Goal: Task Accomplishment & Management: Use online tool/utility

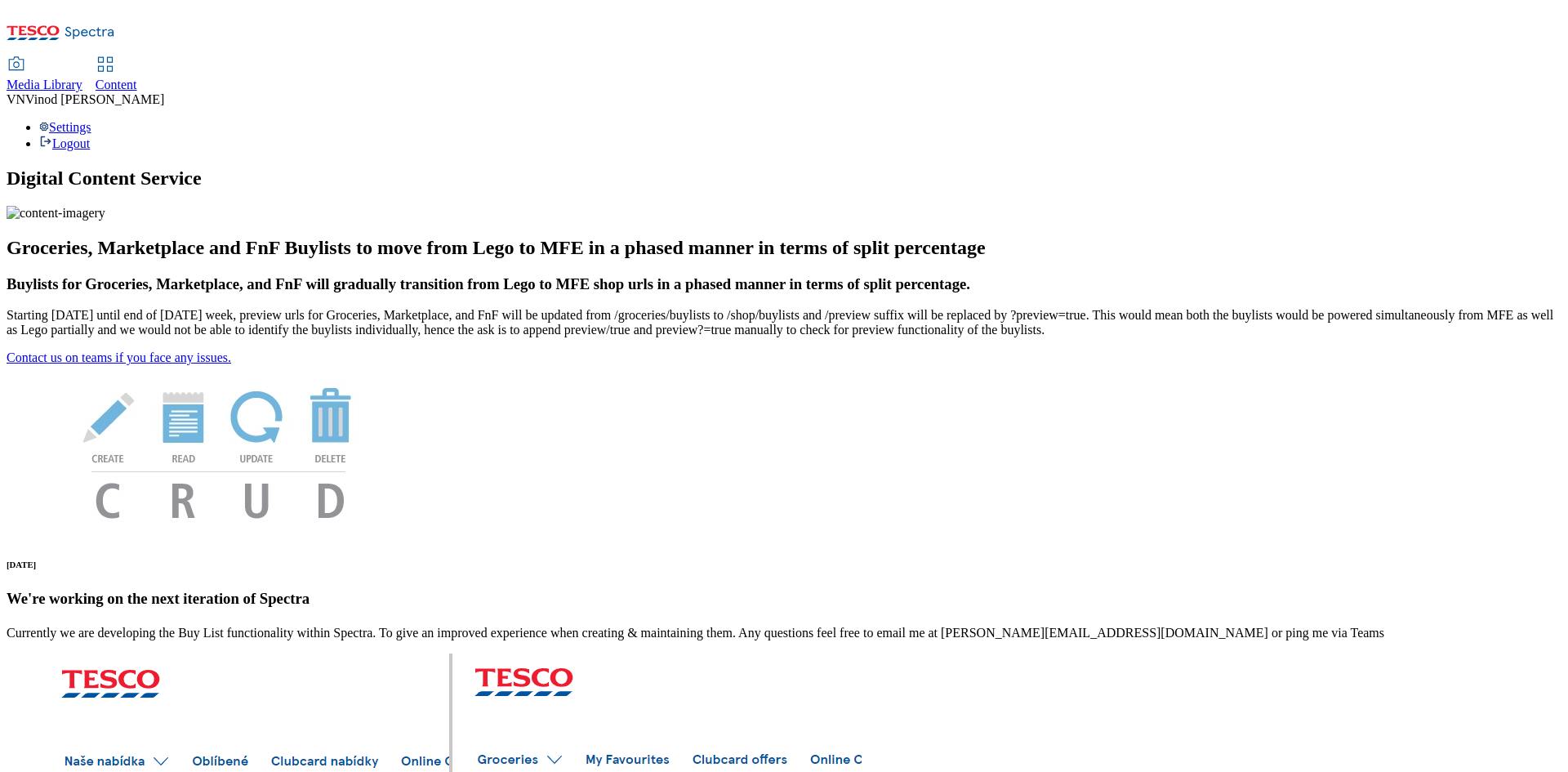
click at [137, 77] on span "Content" at bounding box center [116, 84] width 42 height 14
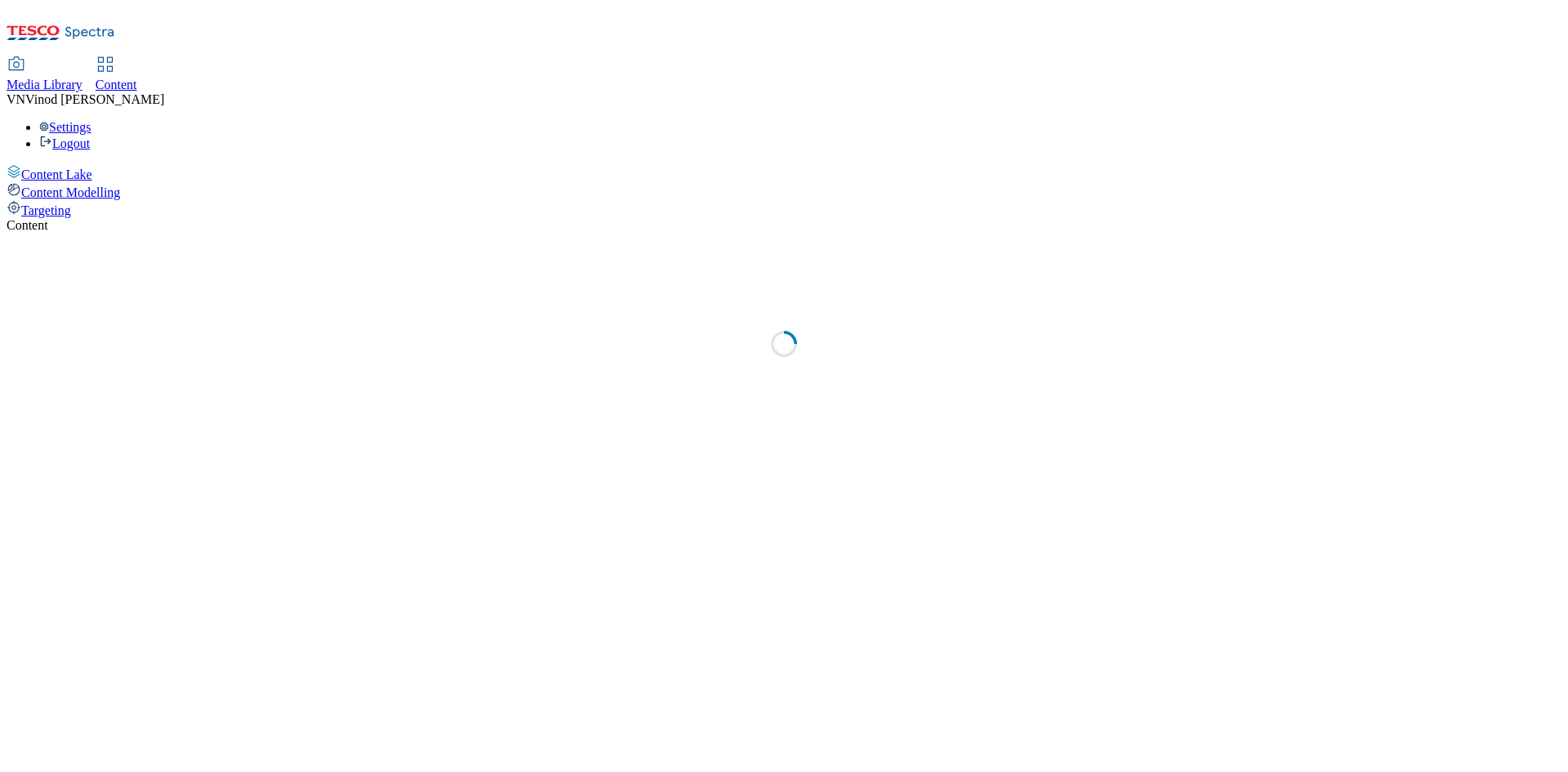
select select "ghs-[GEOGRAPHIC_DATA]"
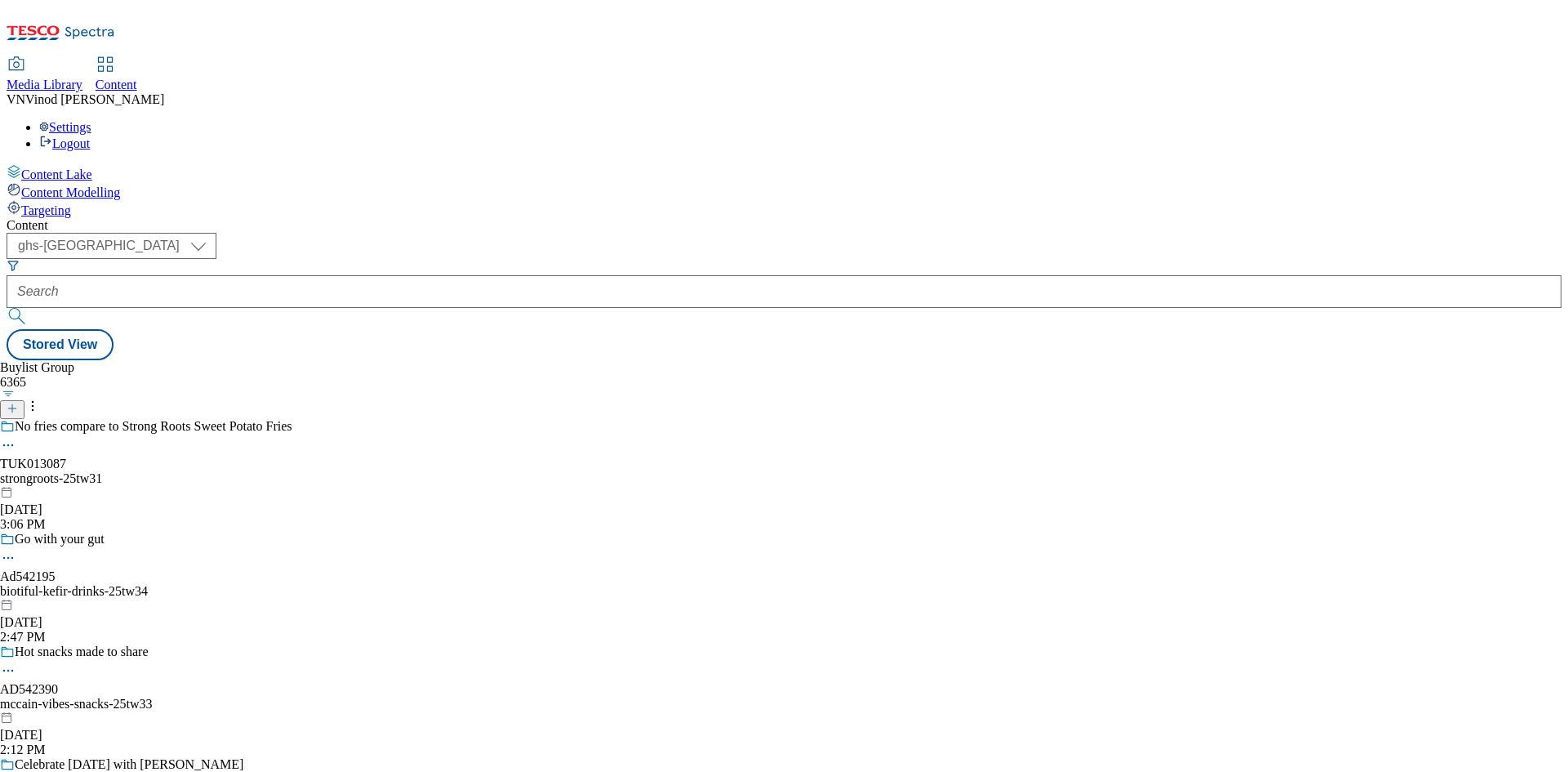
click at [30, 308] on button "submit" at bounding box center [18, 316] width 23 height 16
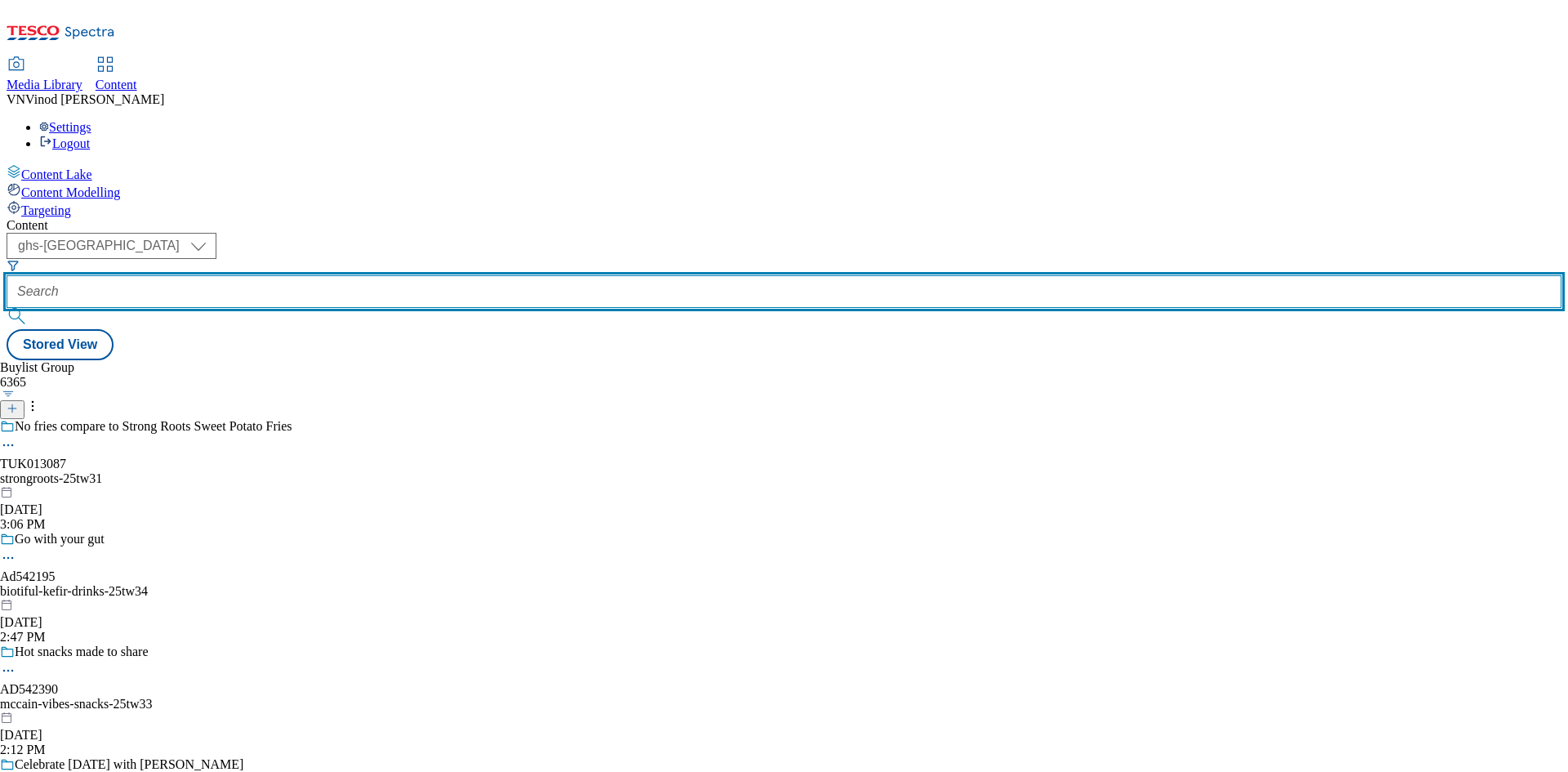
click at [432, 275] on input "text" at bounding box center [784, 292] width 1555 height 33
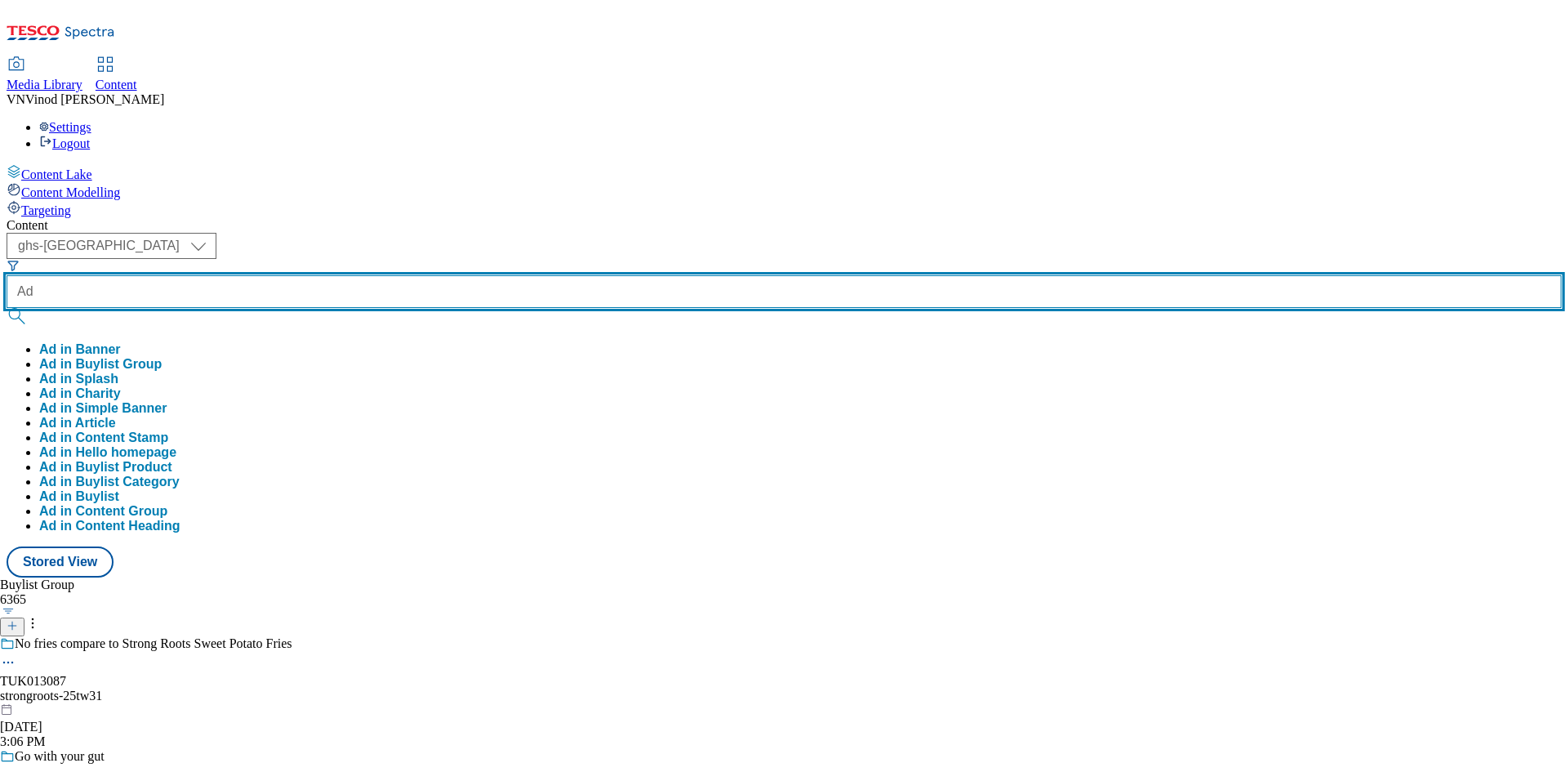
paste input "542215"
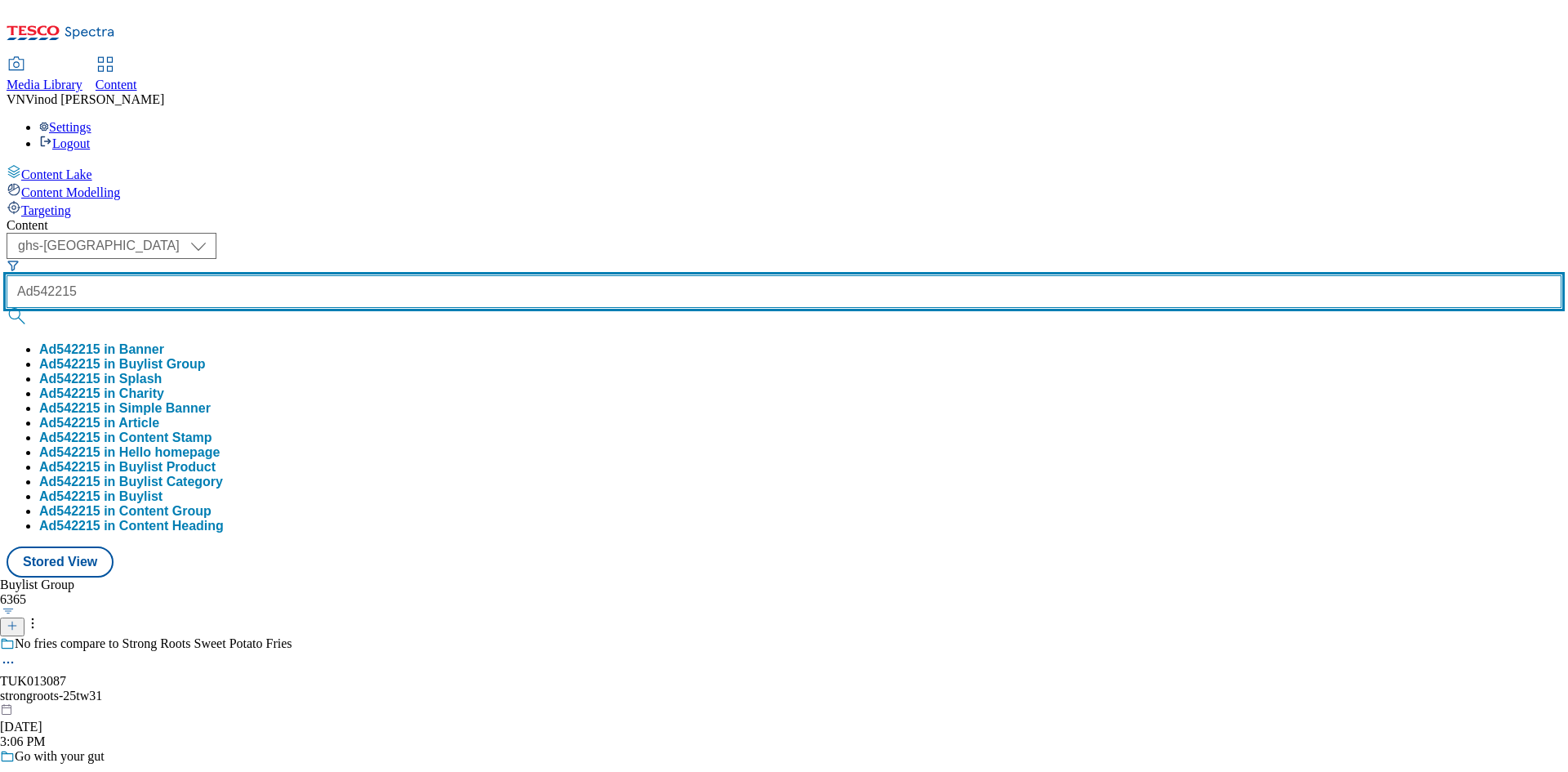
type input "Ad542215"
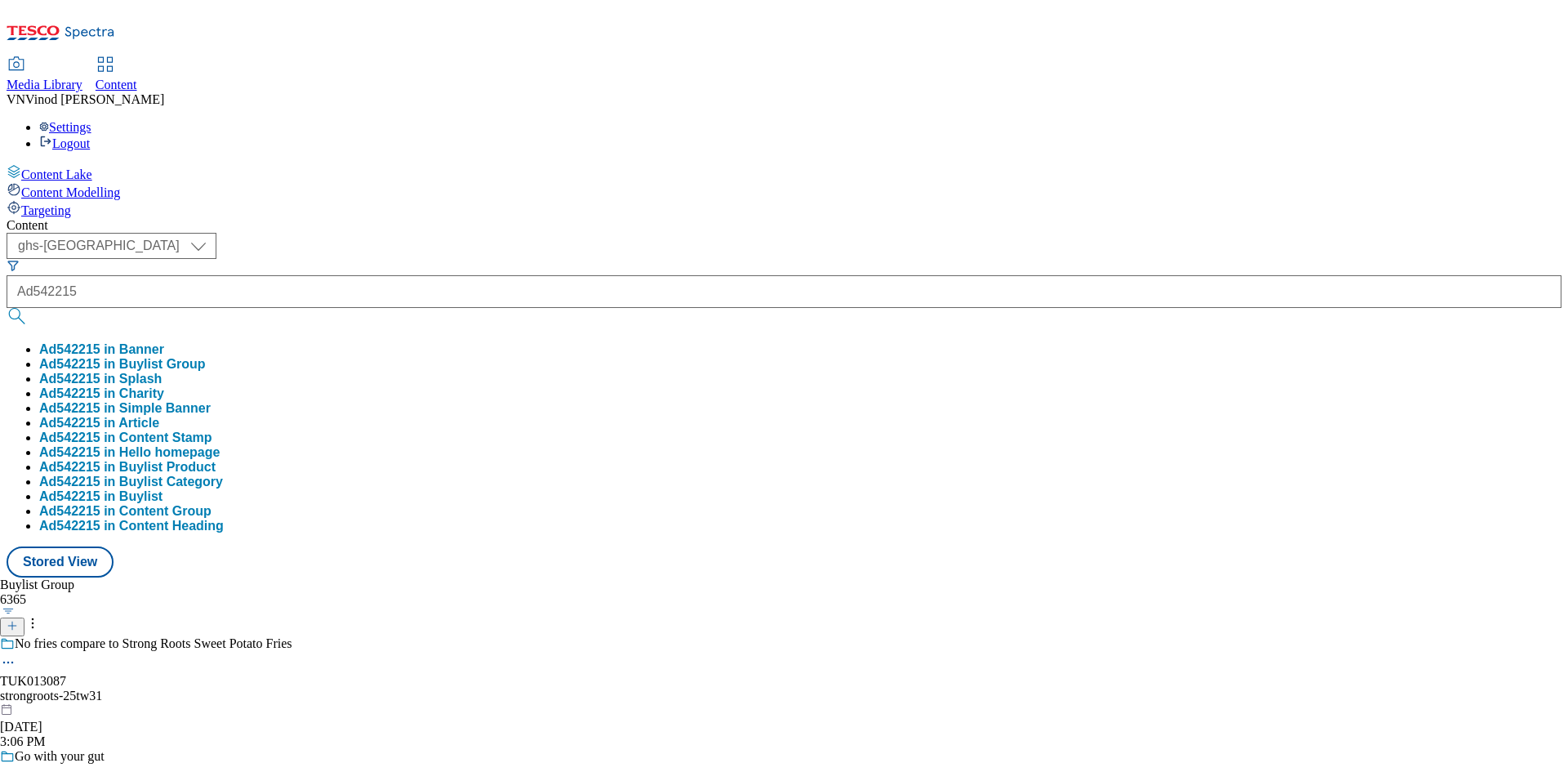
click at [206, 357] on button "Ad542215 in Buylist Group" at bounding box center [122, 364] width 167 height 15
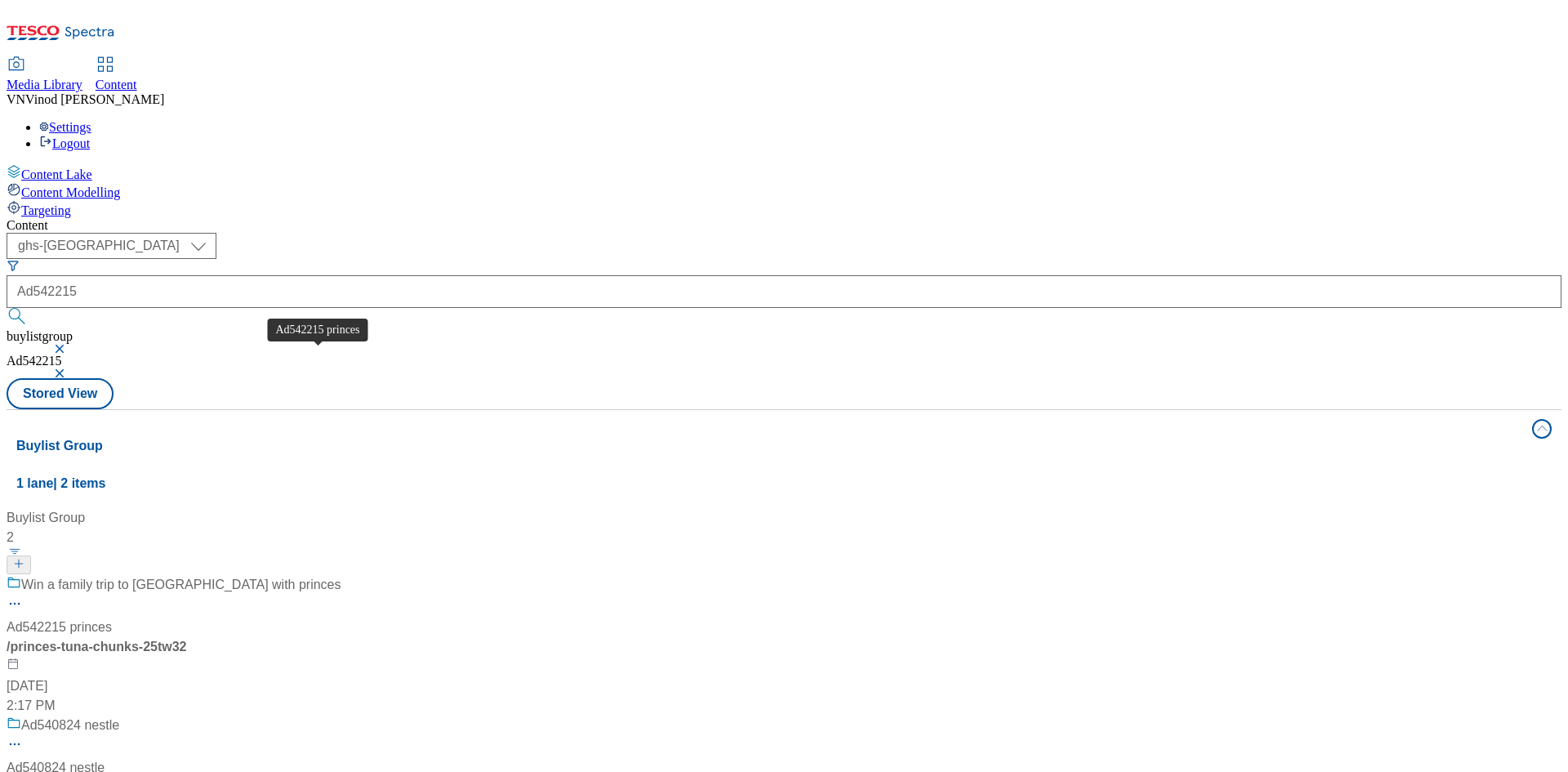
click at [112, 617] on div "Ad542215 princes" at bounding box center [59, 627] width 105 height 20
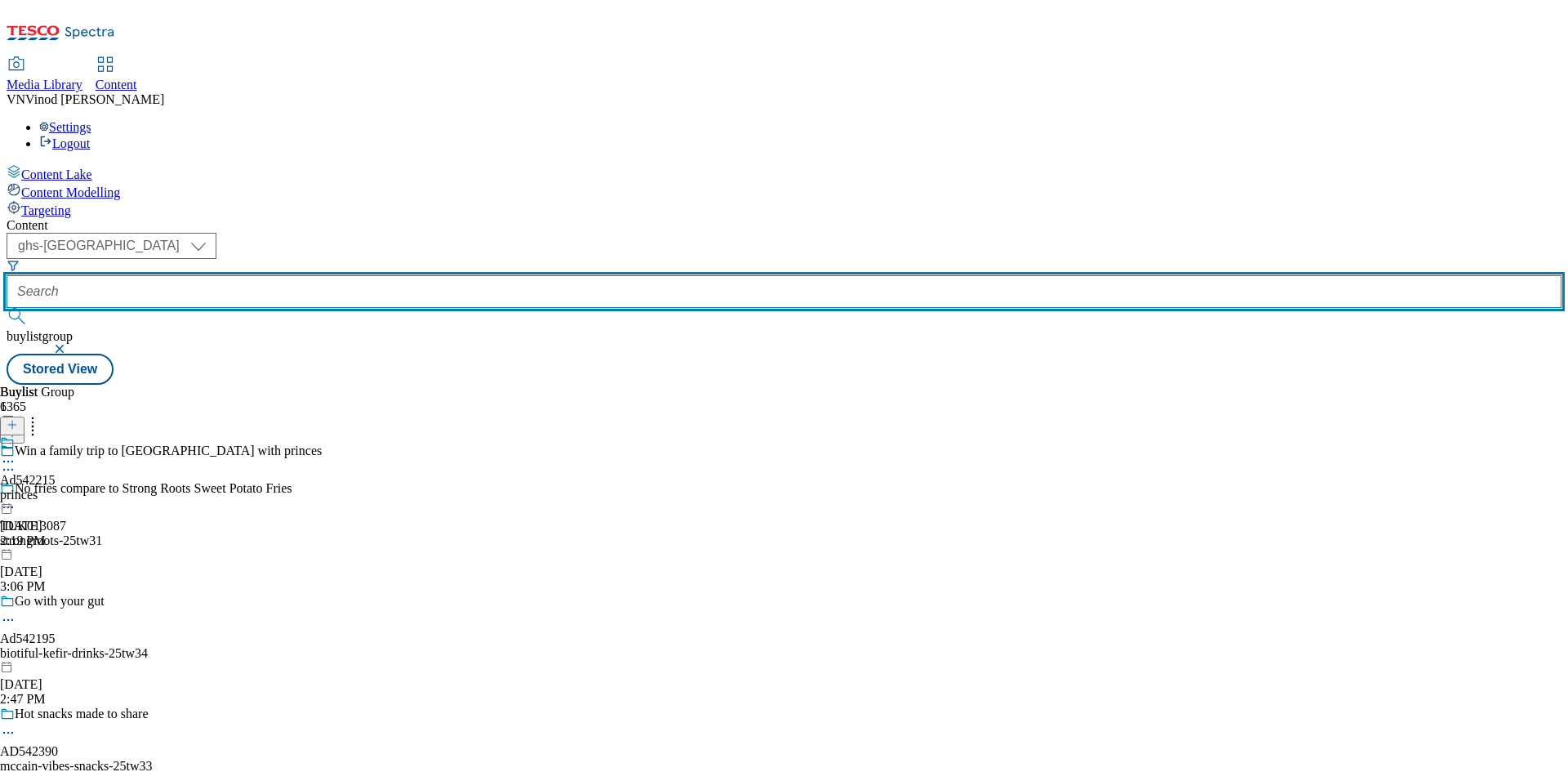
click at [439, 275] on input "text" at bounding box center [784, 292] width 1555 height 33
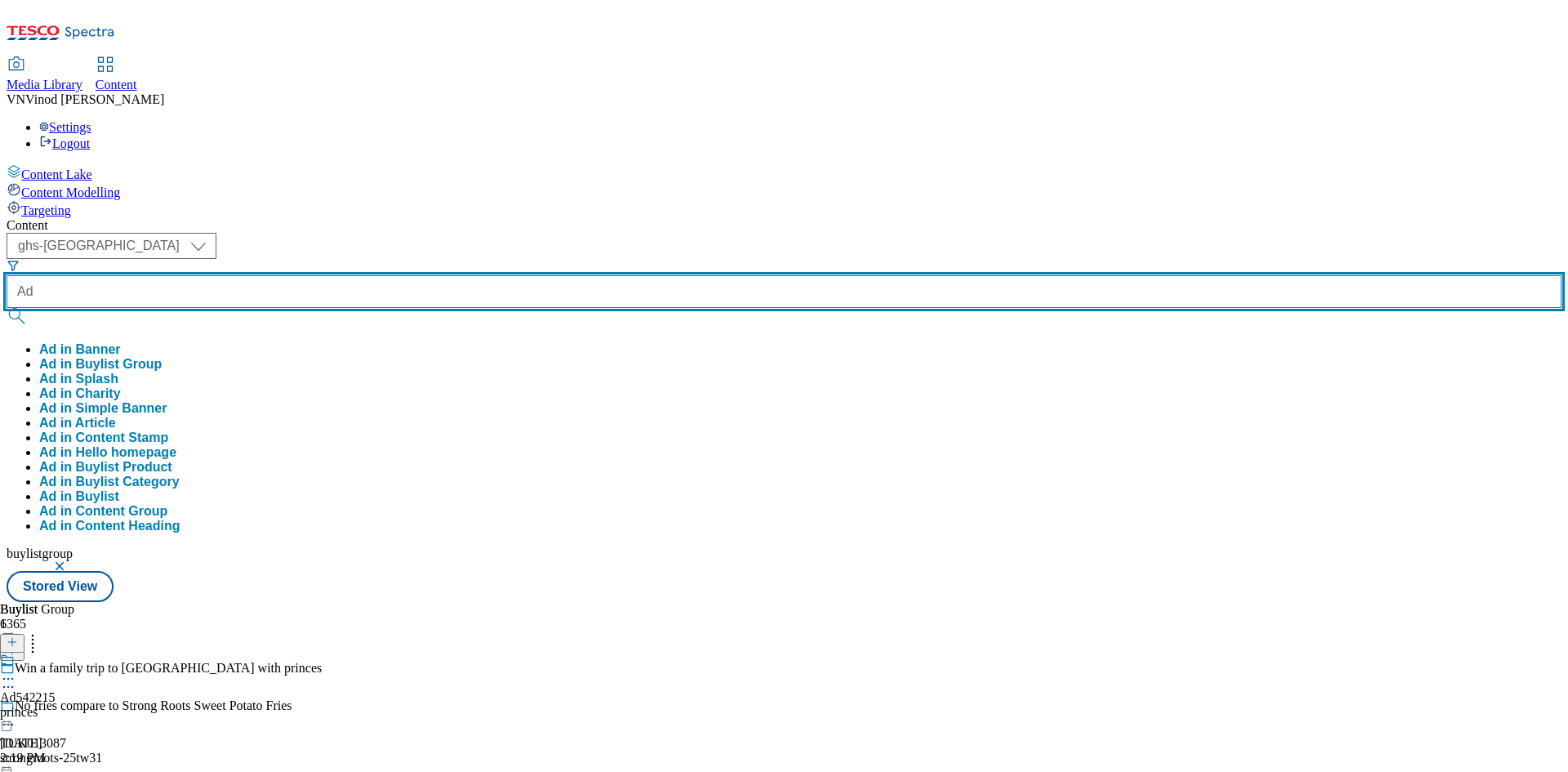
paste input "542215"
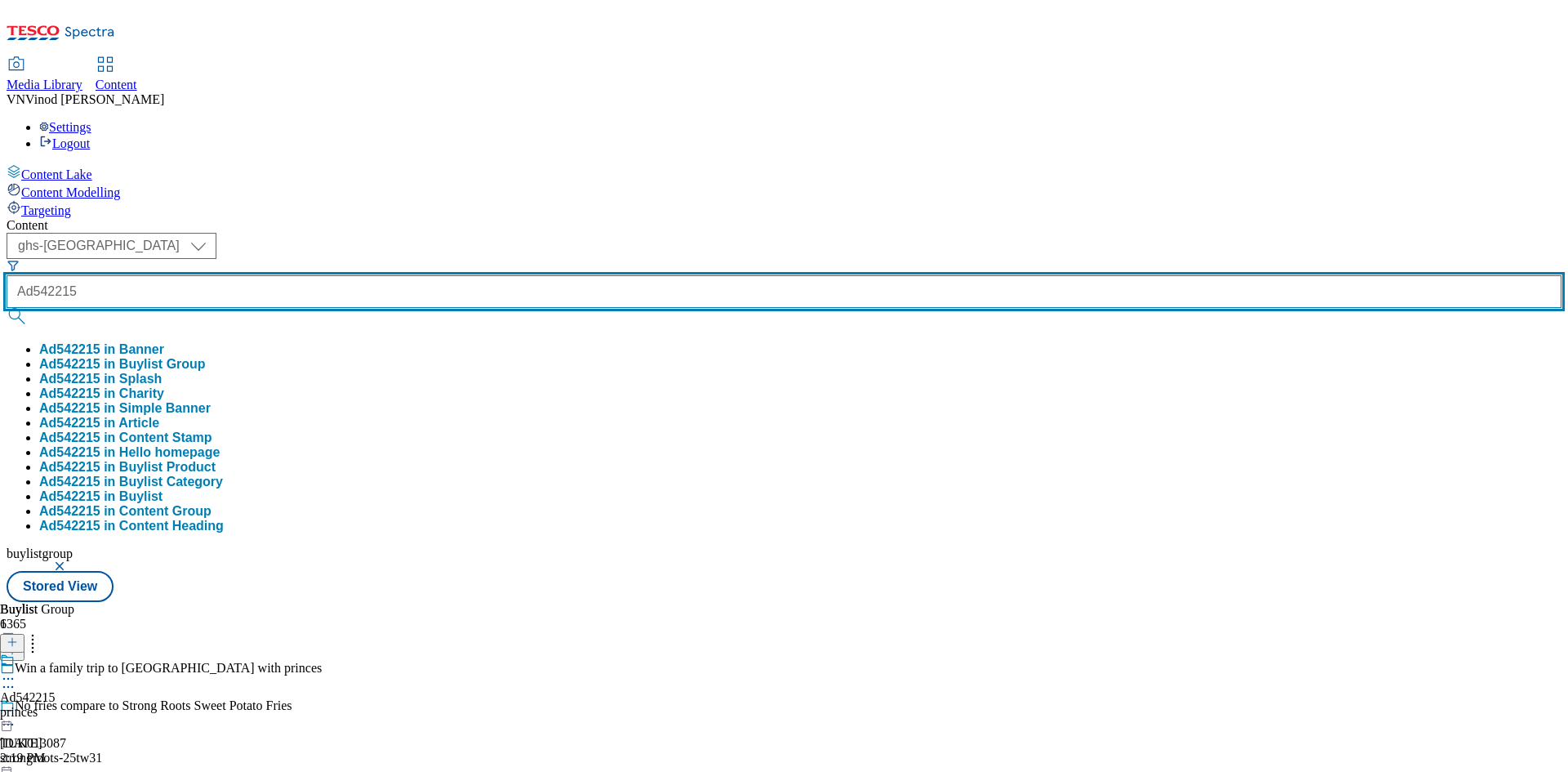
type input "Ad542215"
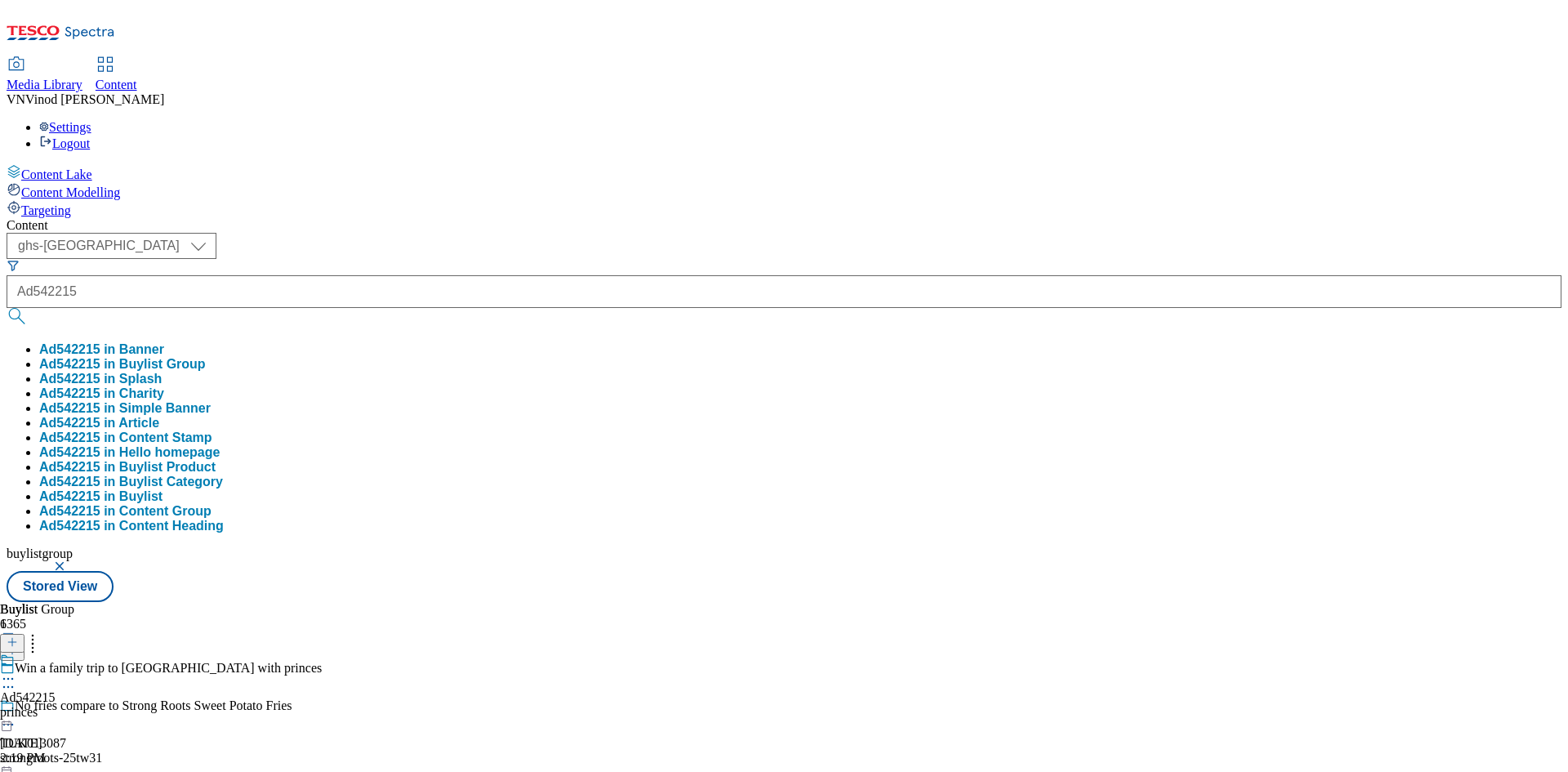
click at [206, 357] on button "Ad542215 in Buylist Group" at bounding box center [122, 364] width 167 height 15
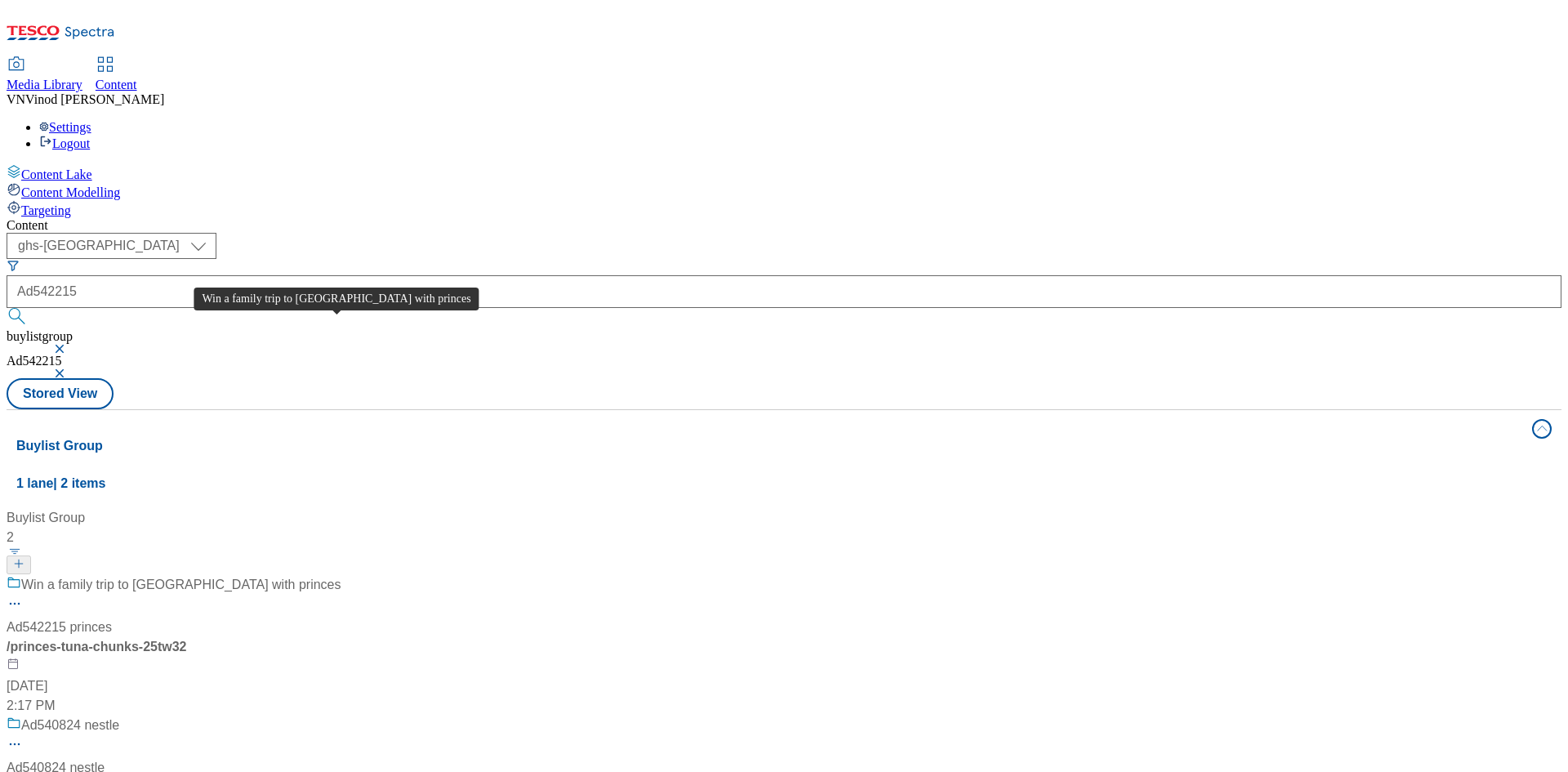
click at [341, 575] on div "Win a family trip to Mauritius with princes" at bounding box center [181, 584] width 320 height 20
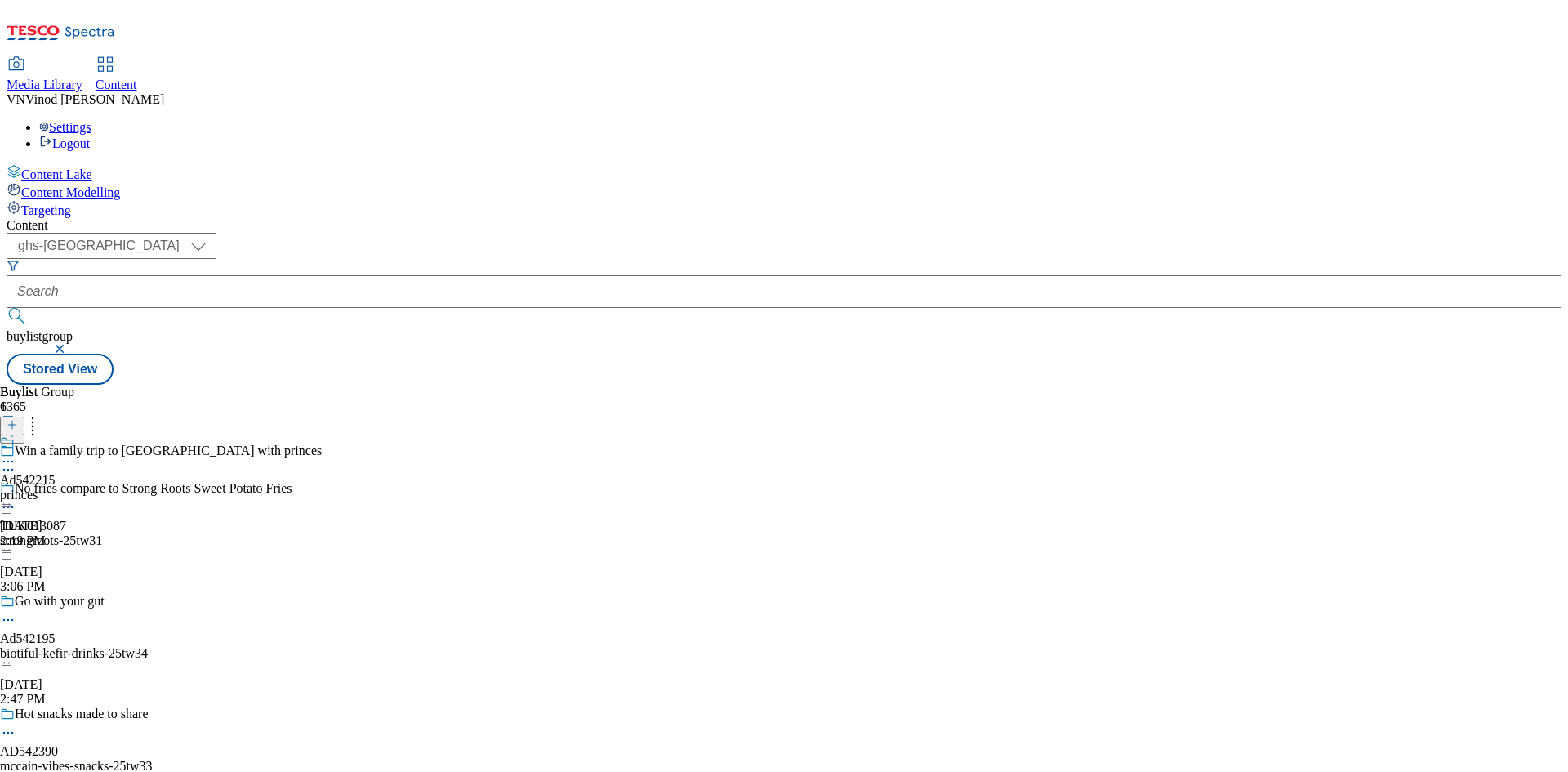
click at [16, 461] on icon at bounding box center [8, 469] width 16 height 16
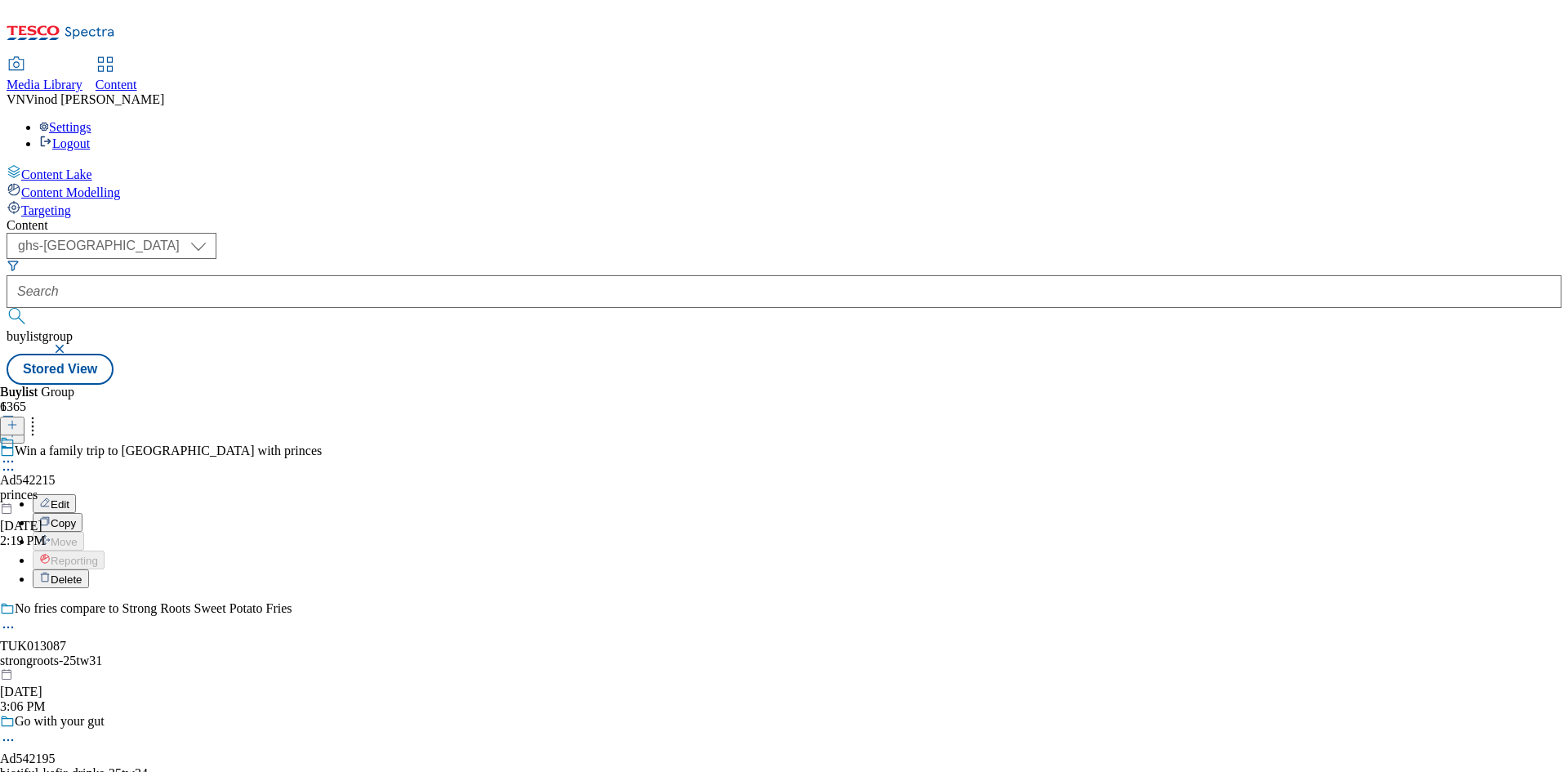
click at [76, 494] on button "Edit" at bounding box center [55, 504] width 43 height 19
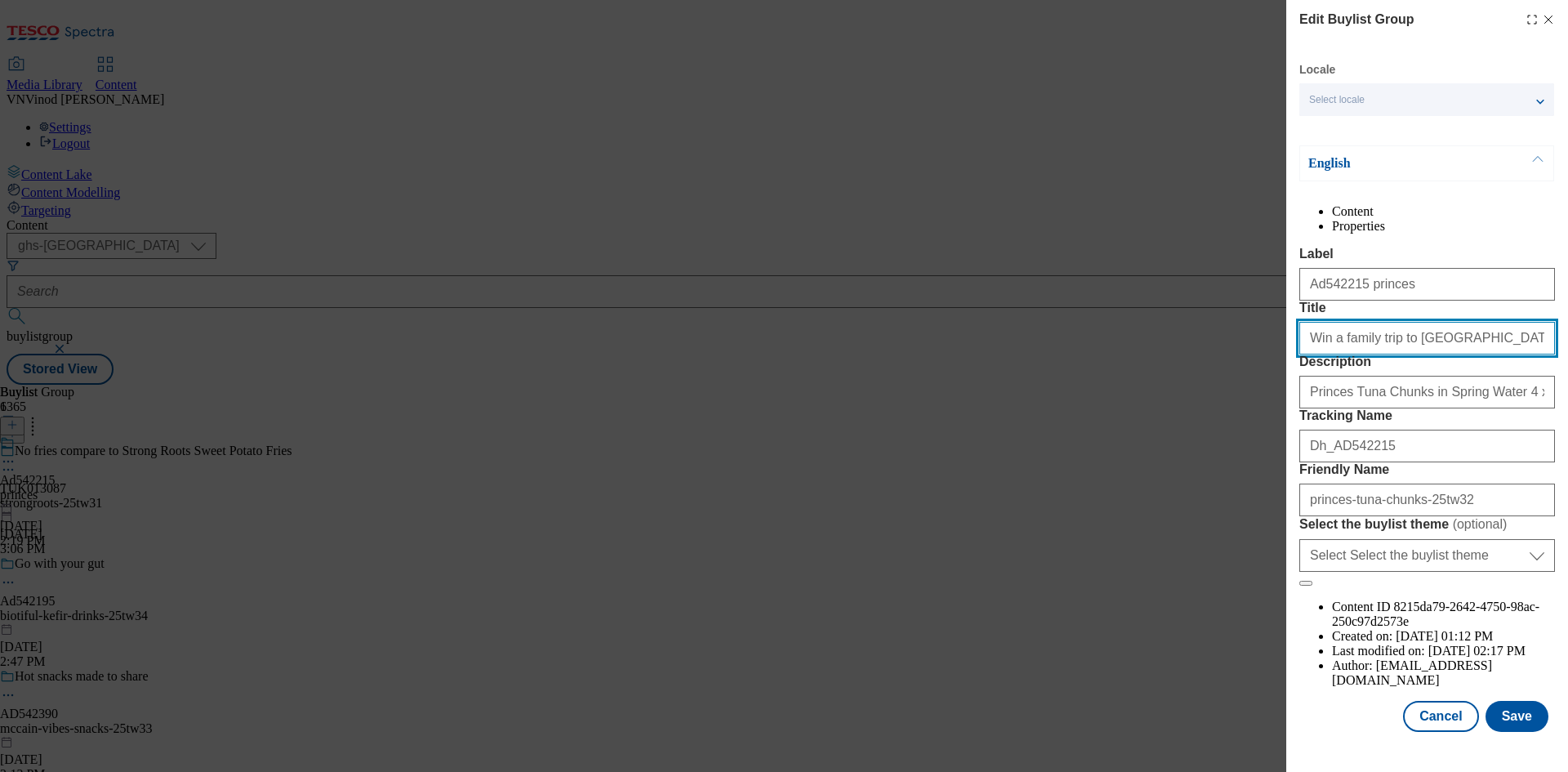
click at [1506, 354] on input "Win a family trip to Mauritius with princes" at bounding box center [1427, 339] width 255 height 33
click at [1451, 354] on input "Win a family trip to Mauritius with princes1" at bounding box center [1427, 339] width 255 height 33
type input "Win a family trip to Mauritius with princes1"
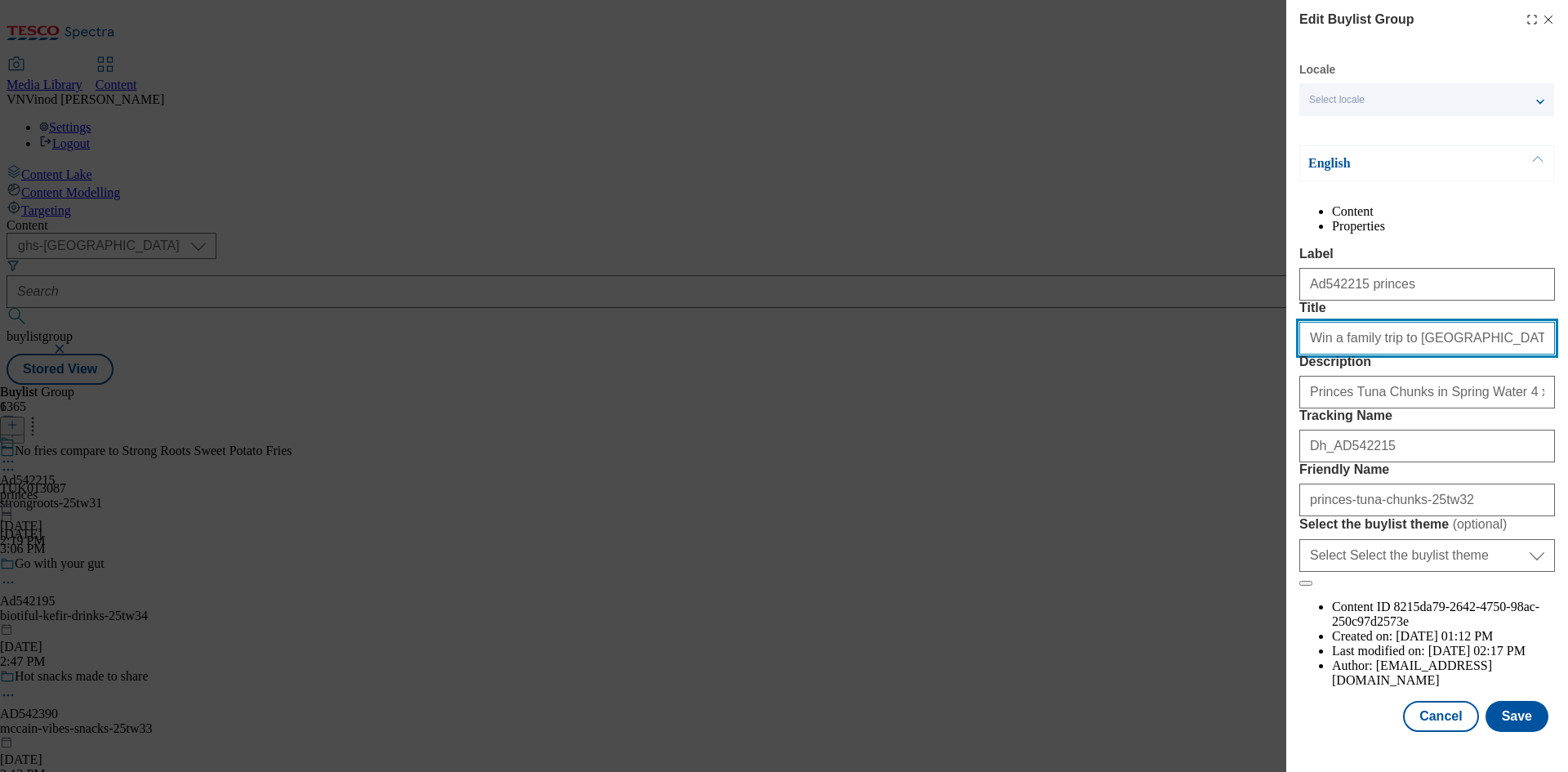
scroll to position [63, 0]
click at [1517, 732] on button "Save" at bounding box center [1517, 716] width 63 height 31
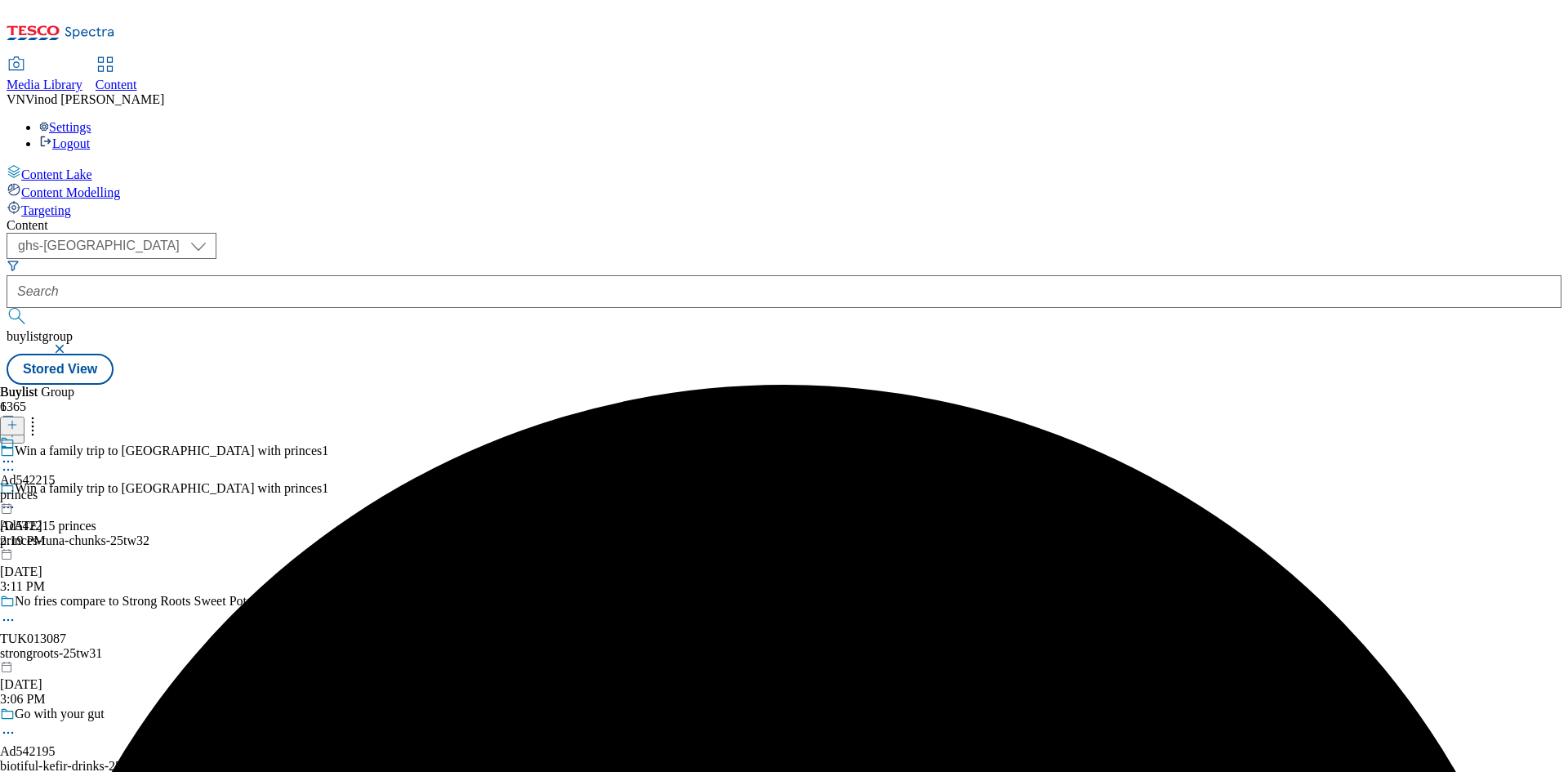
click at [16, 499] on icon at bounding box center [8, 507] width 16 height 16
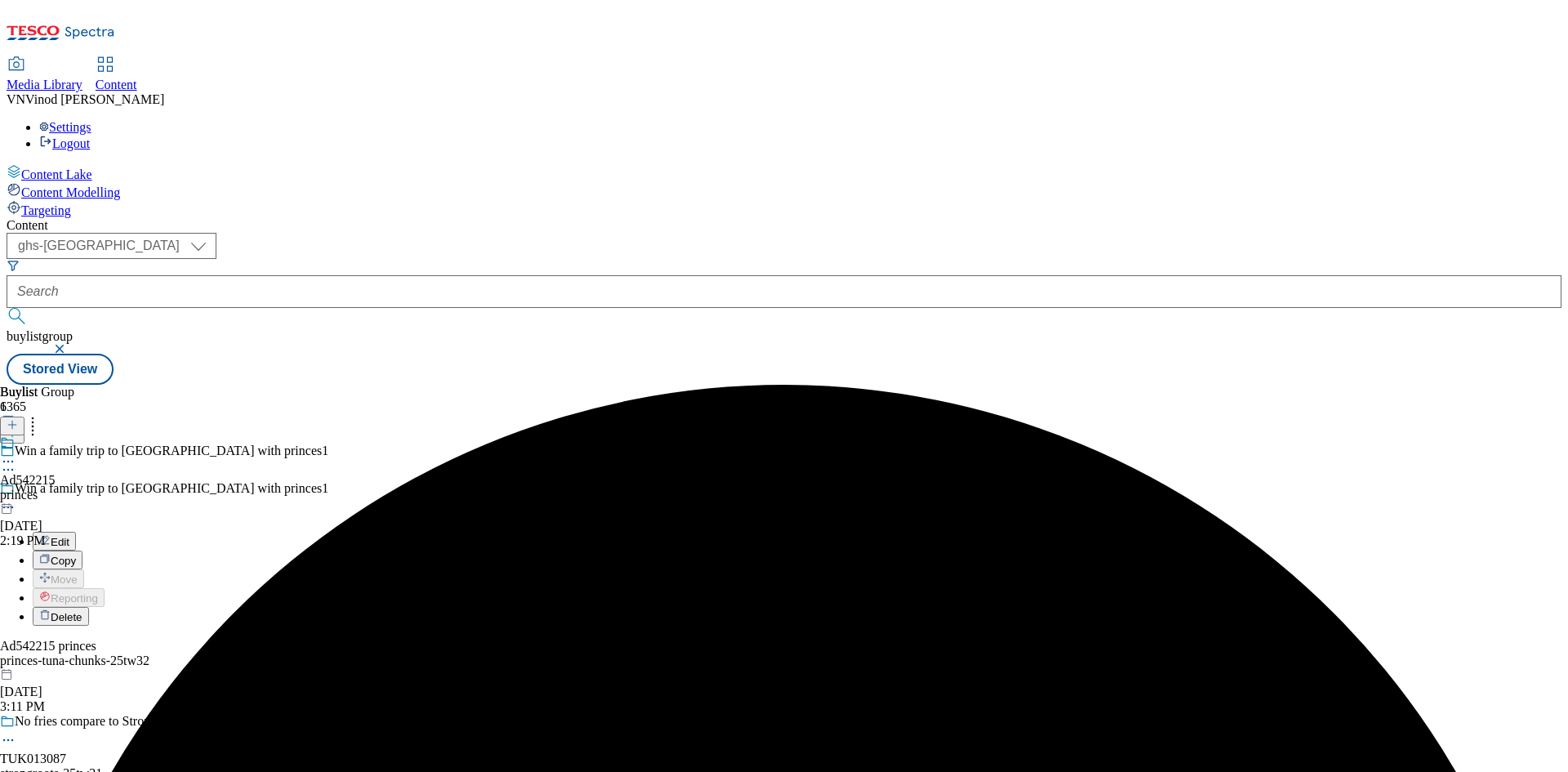
click at [76, 531] on button "Edit" at bounding box center [55, 541] width 43 height 19
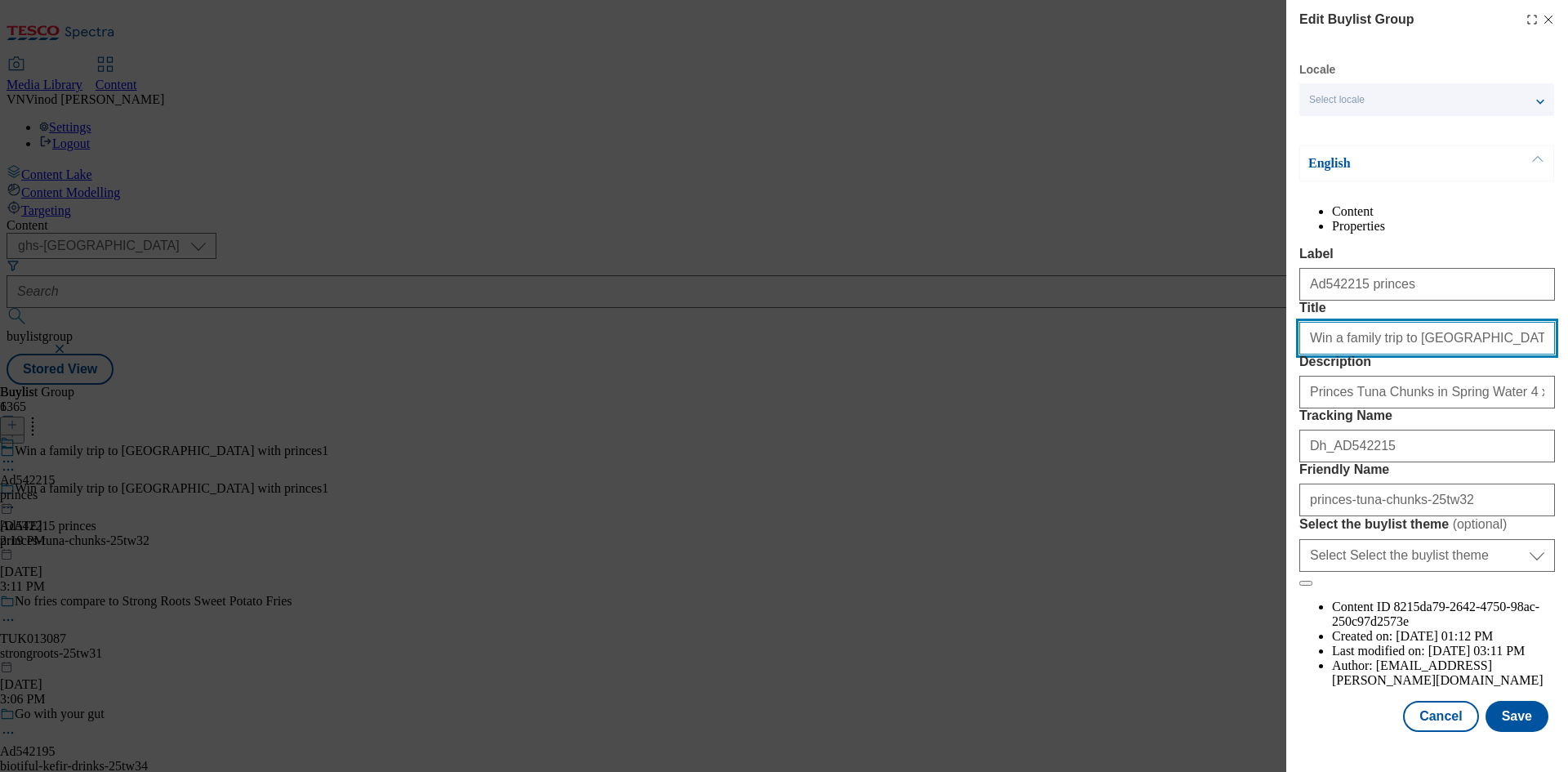
click at [1477, 354] on input "Win a family trip to Mauritius with princes1" at bounding box center [1427, 339] width 255 height 33
click at [1515, 354] on input "Win a family trip to Mauritius with princes1" at bounding box center [1427, 339] width 255 height 33
type input "Win a family trip to Mauritius with princes"
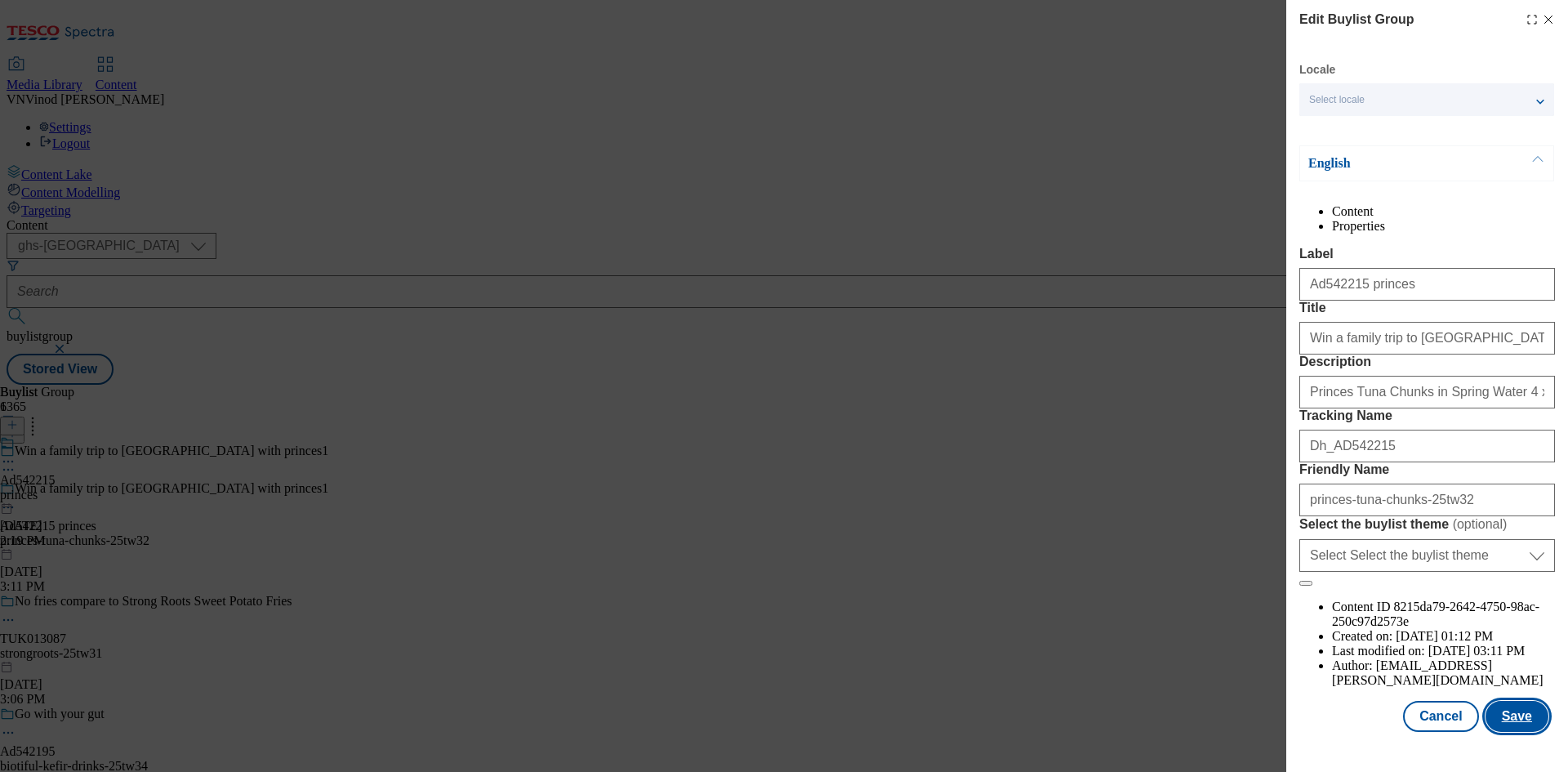
click at [1509, 732] on button "Save" at bounding box center [1517, 716] width 63 height 31
